Goal: Task Accomplishment & Management: Use online tool/utility

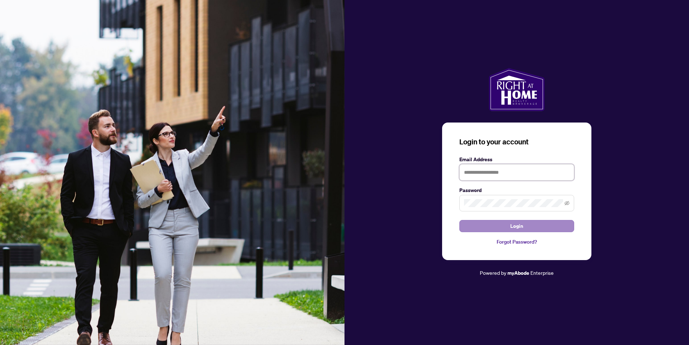
type input "**********"
click at [515, 226] on span "Login" at bounding box center [516, 226] width 13 height 11
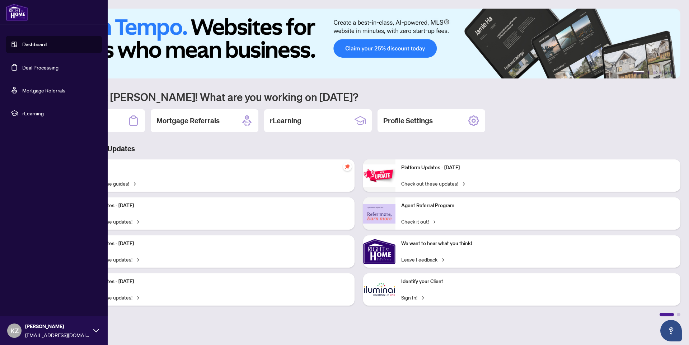
click at [27, 67] on link "Deal Processing" at bounding box center [40, 67] width 36 height 6
